Goal: Information Seeking & Learning: Learn about a topic

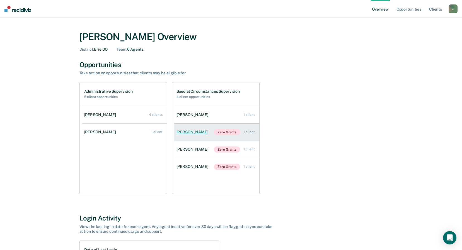
click at [187, 133] on div "[PERSON_NAME]" at bounding box center [193, 132] width 34 height 5
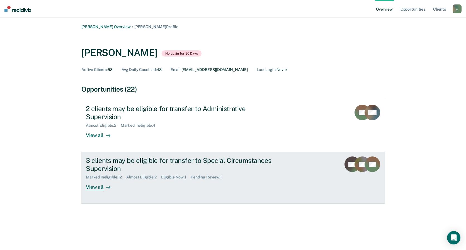
click at [97, 181] on div "View all" at bounding box center [101, 185] width 31 height 11
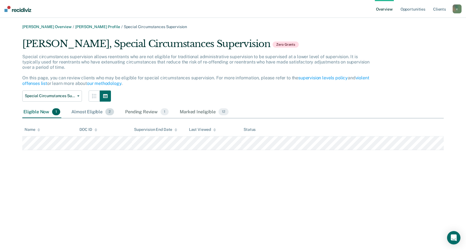
click at [83, 112] on div "Almost Eligible 2" at bounding box center [92, 112] width 45 height 12
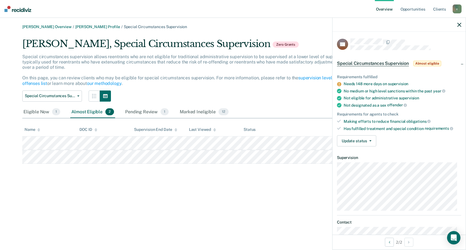
click at [105, 226] on div "[PERSON_NAME] Overview / [PERSON_NAME] Profile / Special Circumstances Supervis…" at bounding box center [233, 129] width 453 height 208
click at [151, 112] on div "Pending Review 1" at bounding box center [147, 112] width 46 height 12
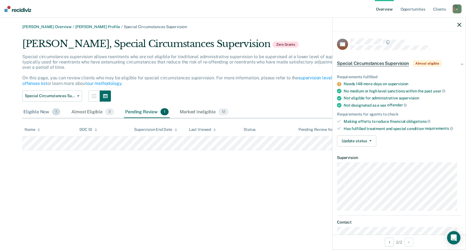
click at [41, 110] on div "Eligible Now 1" at bounding box center [41, 112] width 39 height 12
